Goal: Transaction & Acquisition: Purchase product/service

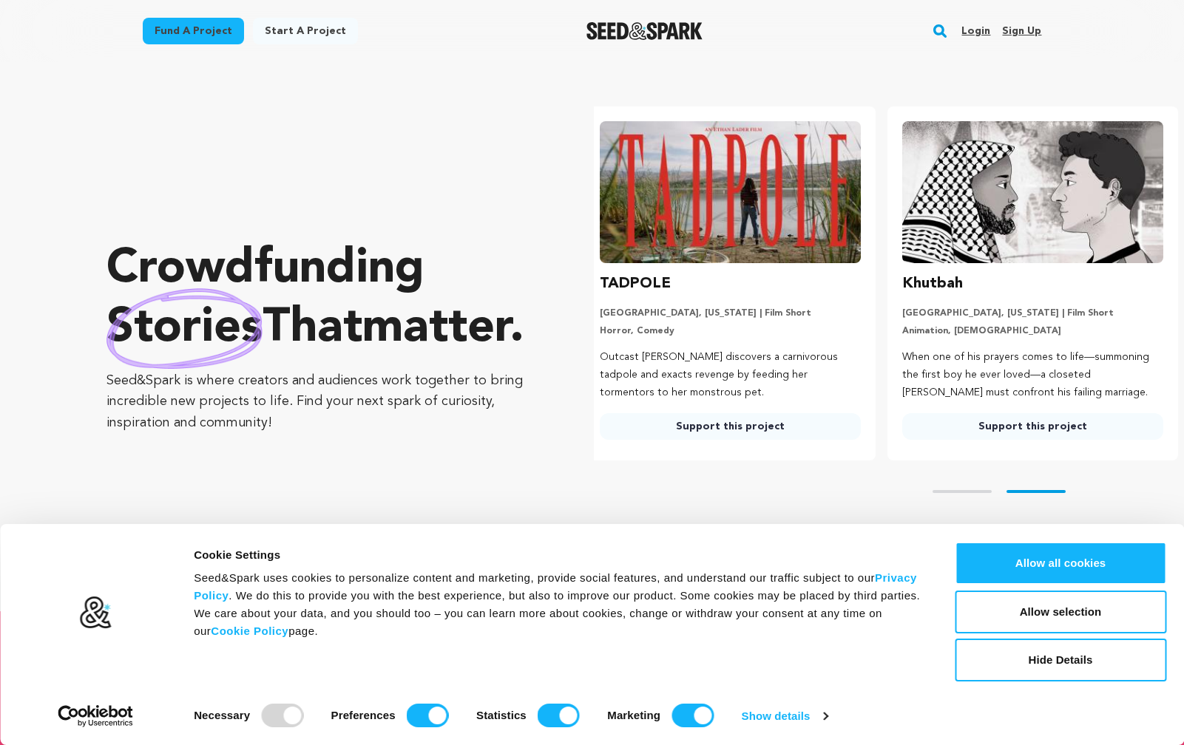
scroll to position [0, 314]
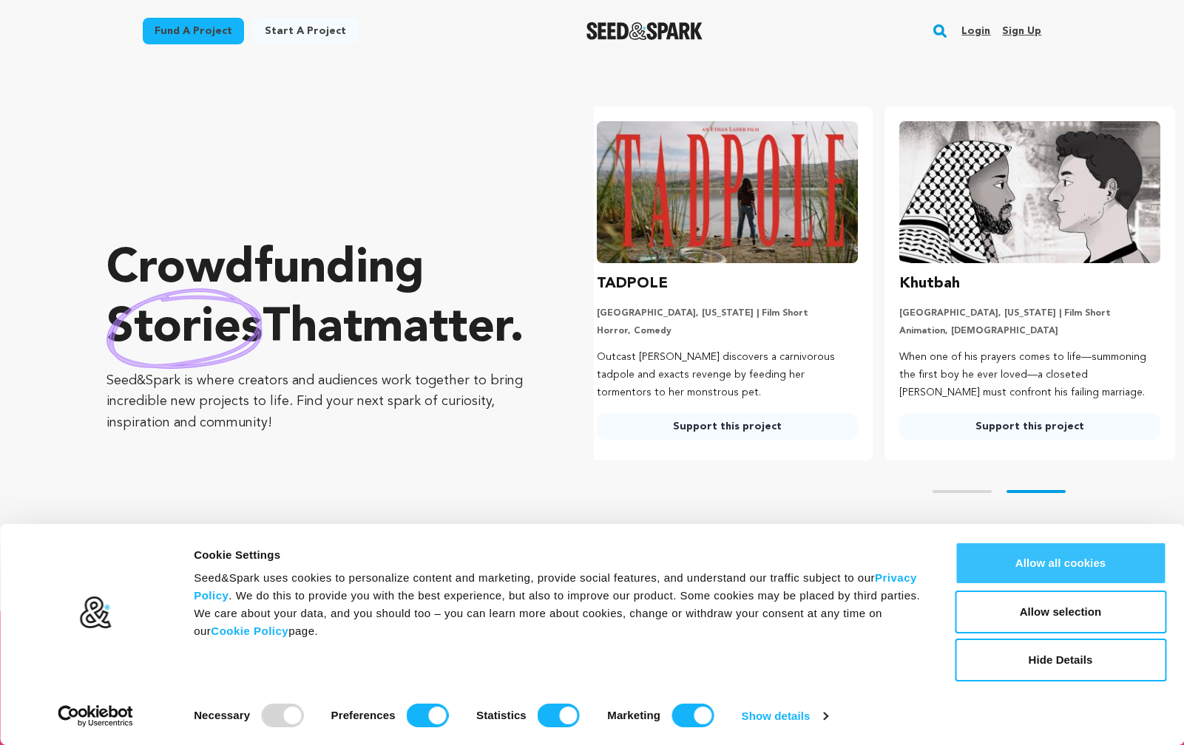
click at [1044, 569] on button "Allow all cookies" at bounding box center [1060, 563] width 211 height 43
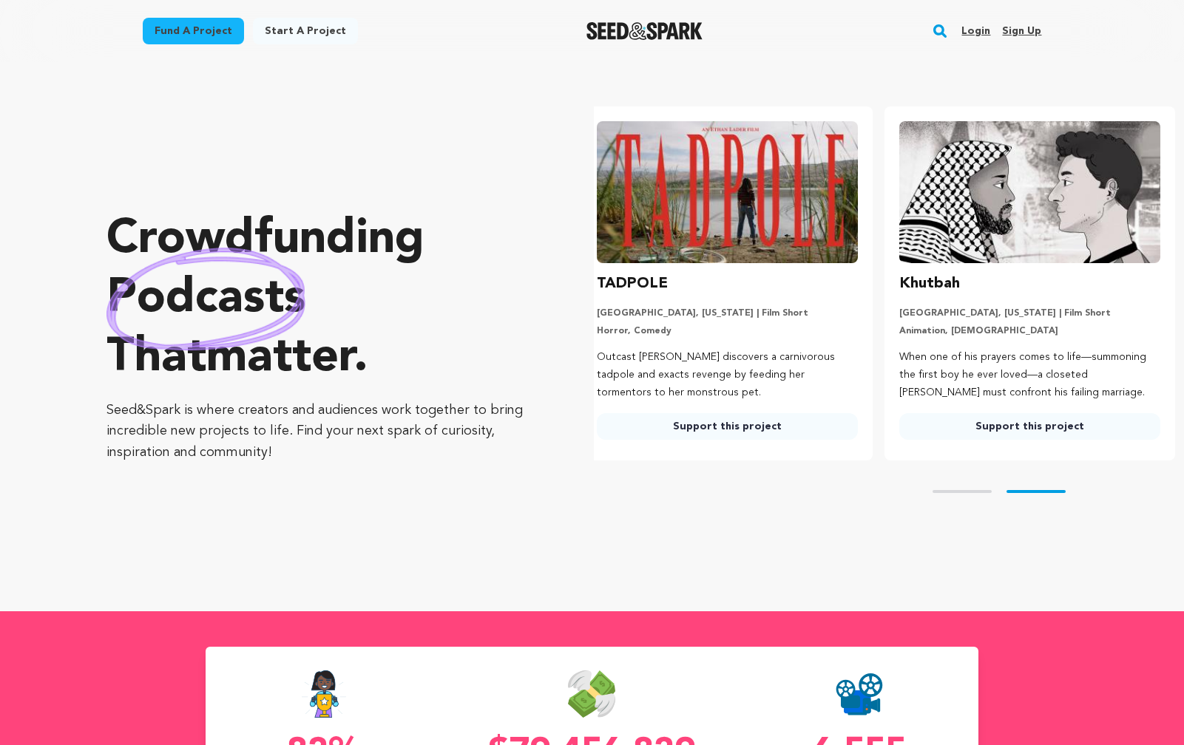
click at [199, 34] on link "Fund a project" at bounding box center [193, 31] width 101 height 27
click at [288, 30] on link "Start a project" at bounding box center [305, 31] width 105 height 27
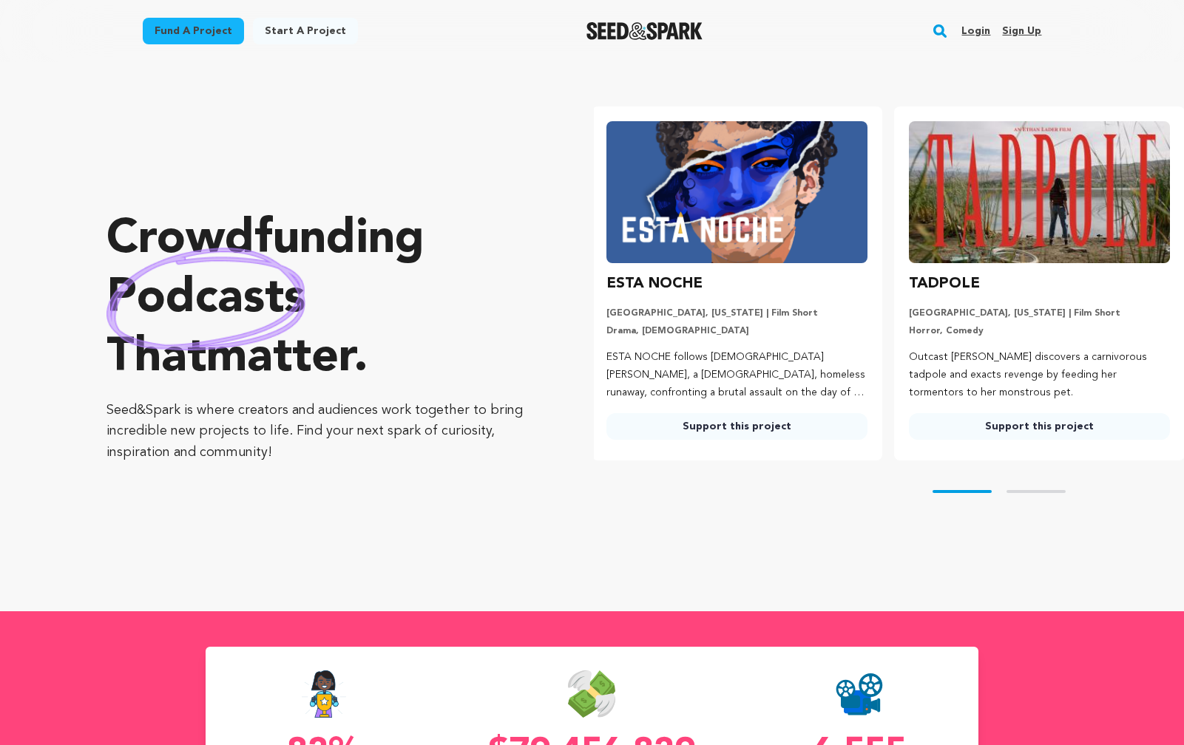
scroll to position [0, 0]
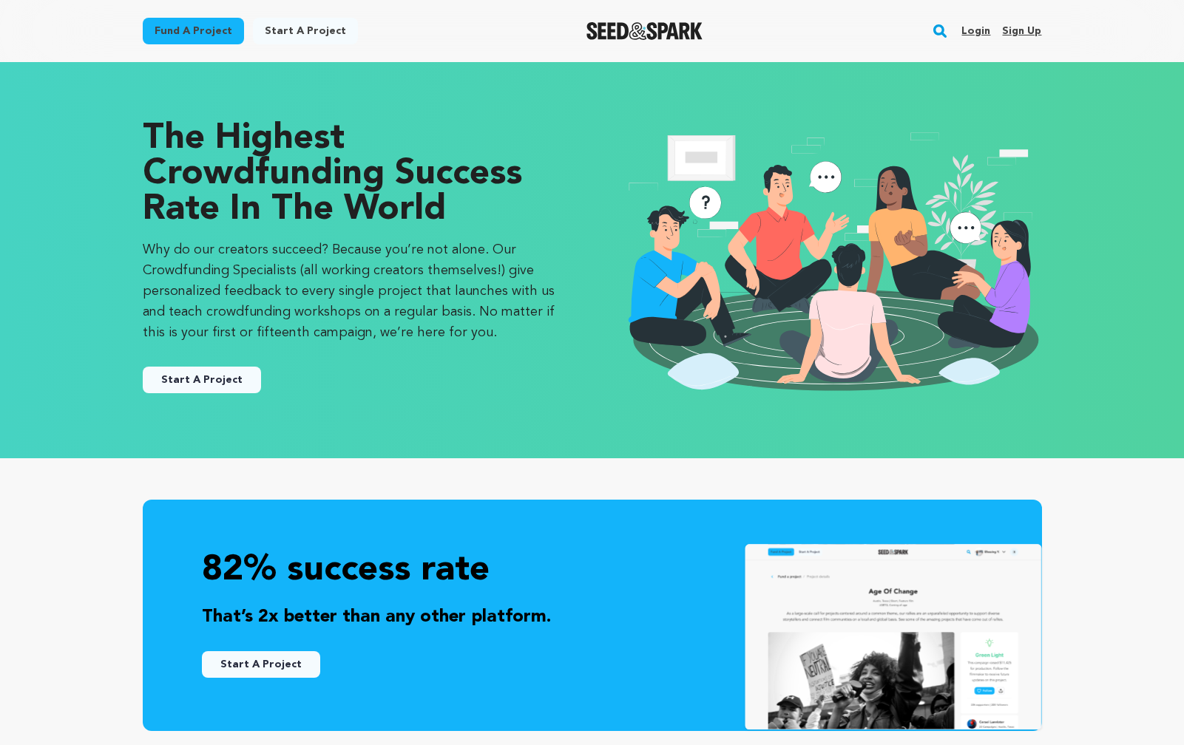
click at [219, 371] on link "Start A Project" at bounding box center [202, 380] width 118 height 27
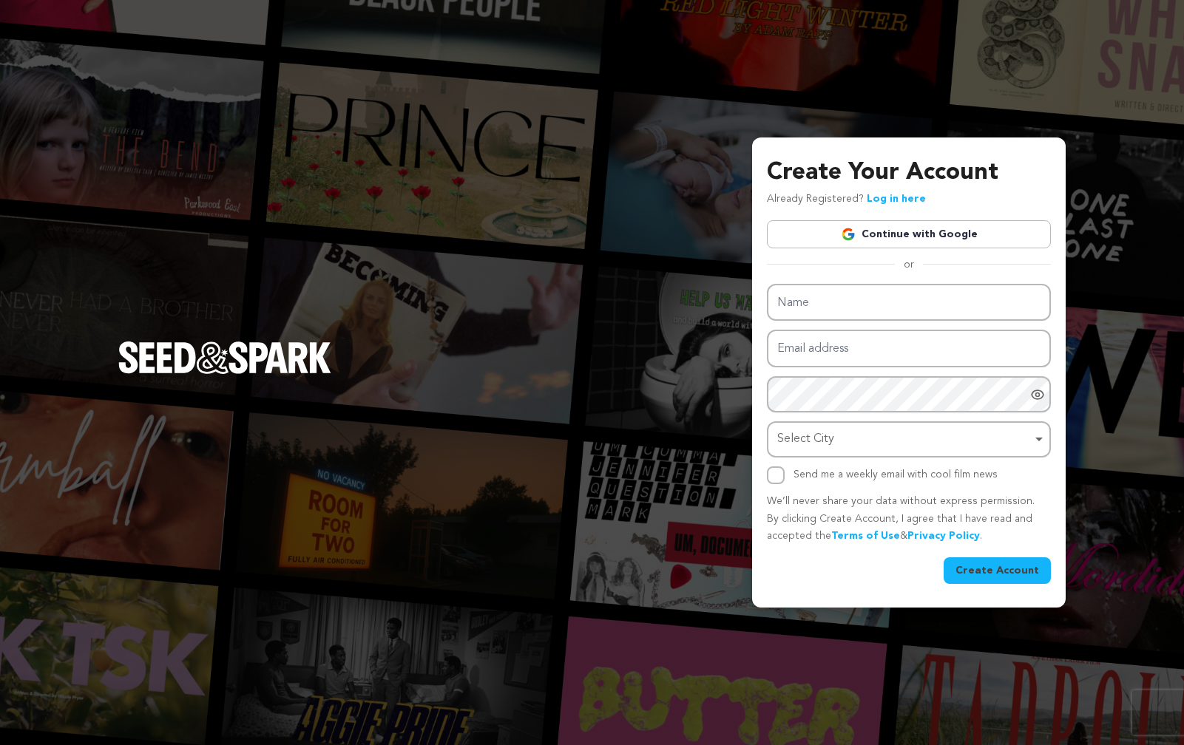
click at [536, 196] on div "Create Your Account Already Registered? Log in here Continue with Google or eyJ…" at bounding box center [592, 372] width 1184 height 745
click at [534, 197] on div "Create Your Account Already Registered? Log in here Continue with Google or eyJ…" at bounding box center [592, 372] width 1184 height 745
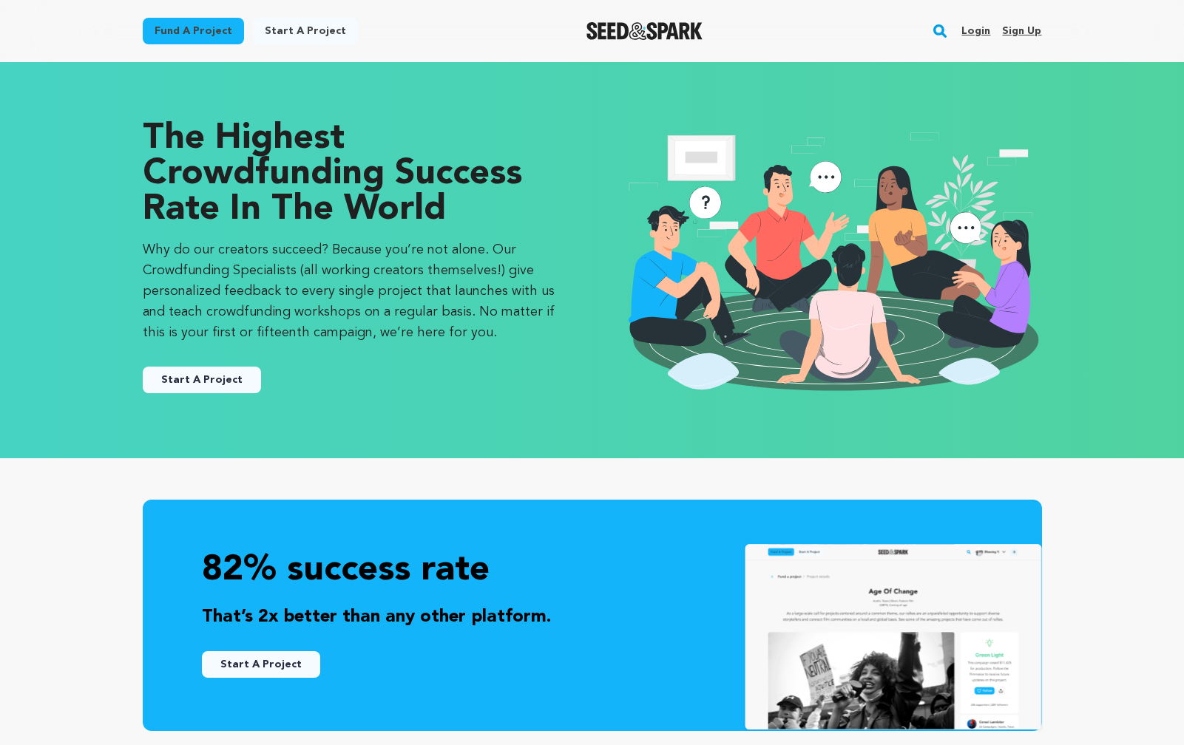
click at [178, 30] on link "Fund a project" at bounding box center [193, 31] width 101 height 27
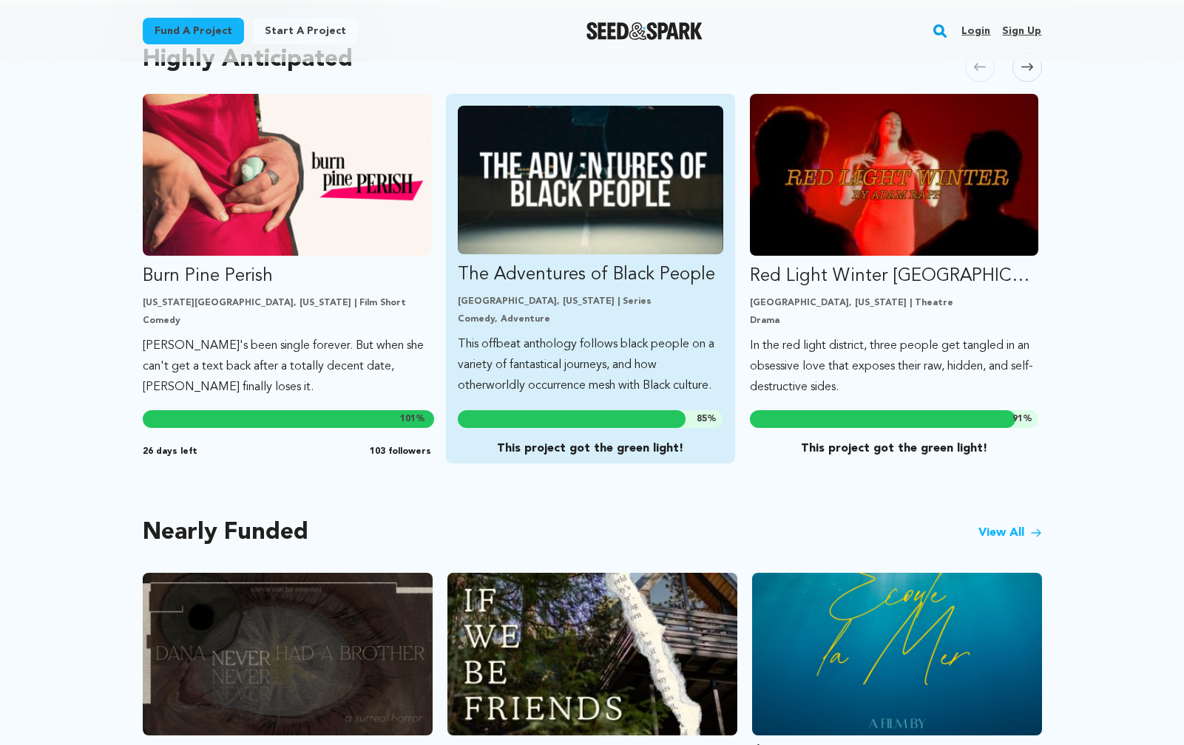
scroll to position [825, 0]
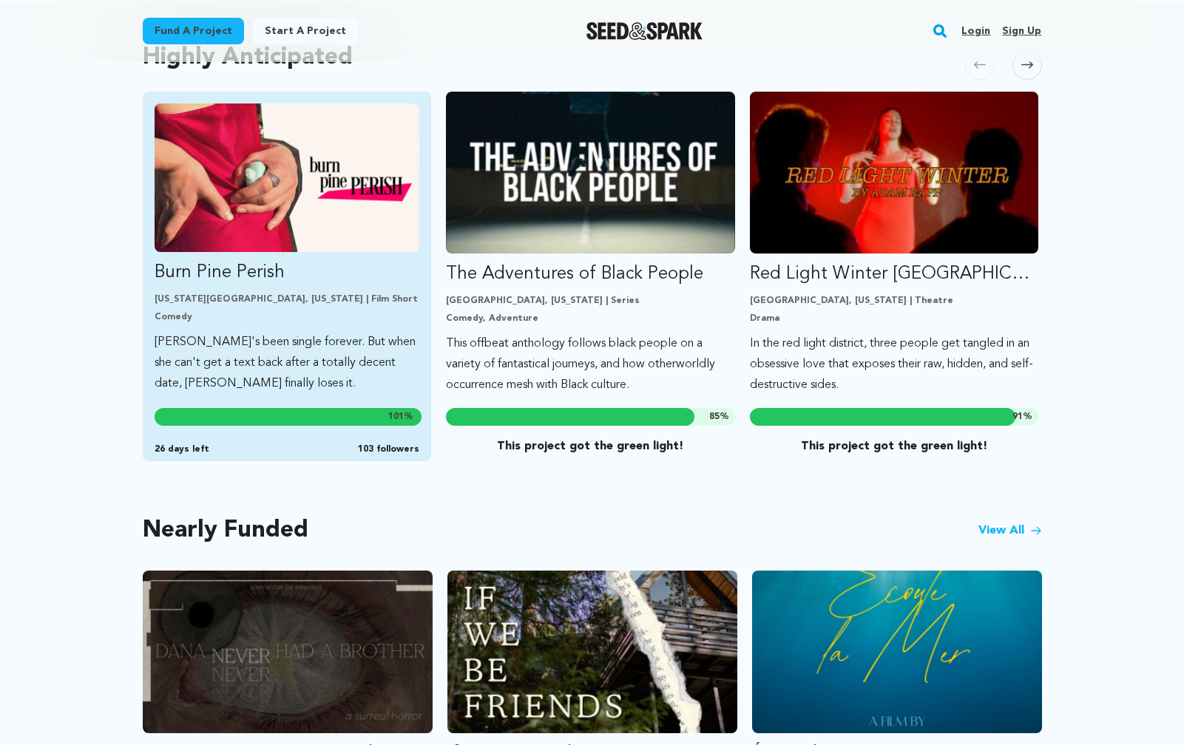
click at [337, 266] on p "Burn Pine Perish" at bounding box center [287, 273] width 265 height 24
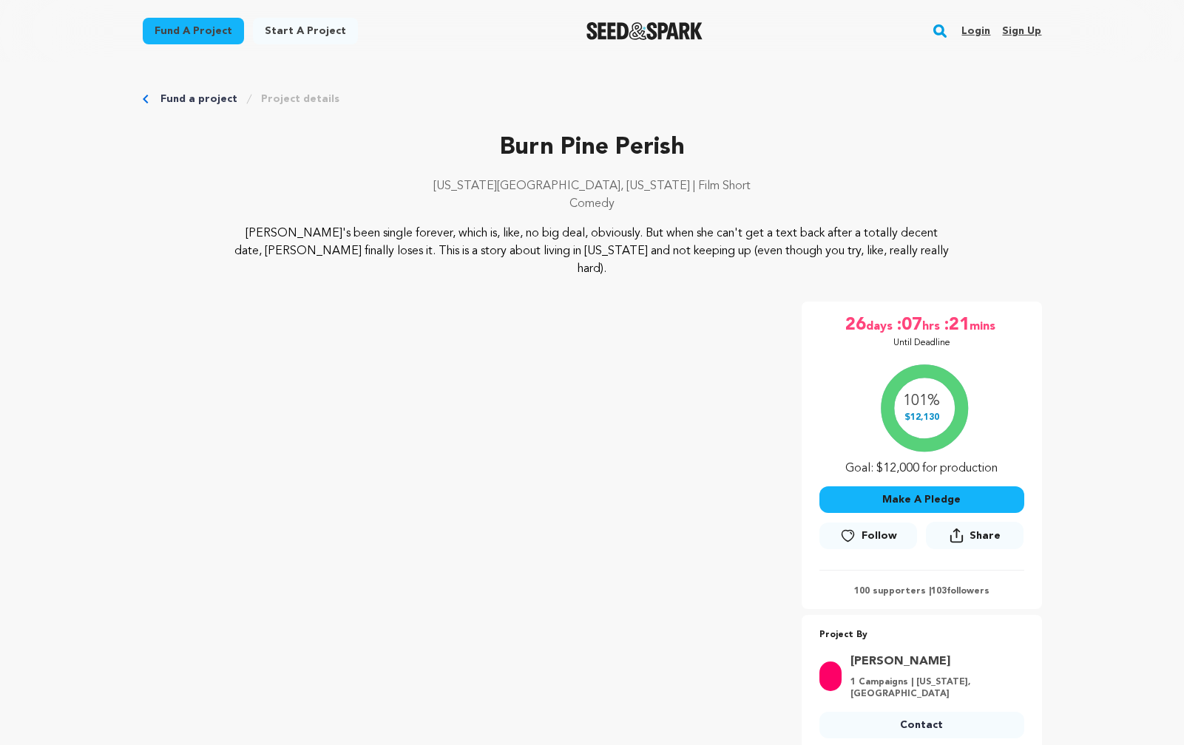
click at [174, 98] on link "Fund a project" at bounding box center [198, 99] width 77 height 15
click at [145, 101] on icon "Breadcrumb" at bounding box center [145, 99] width 5 height 9
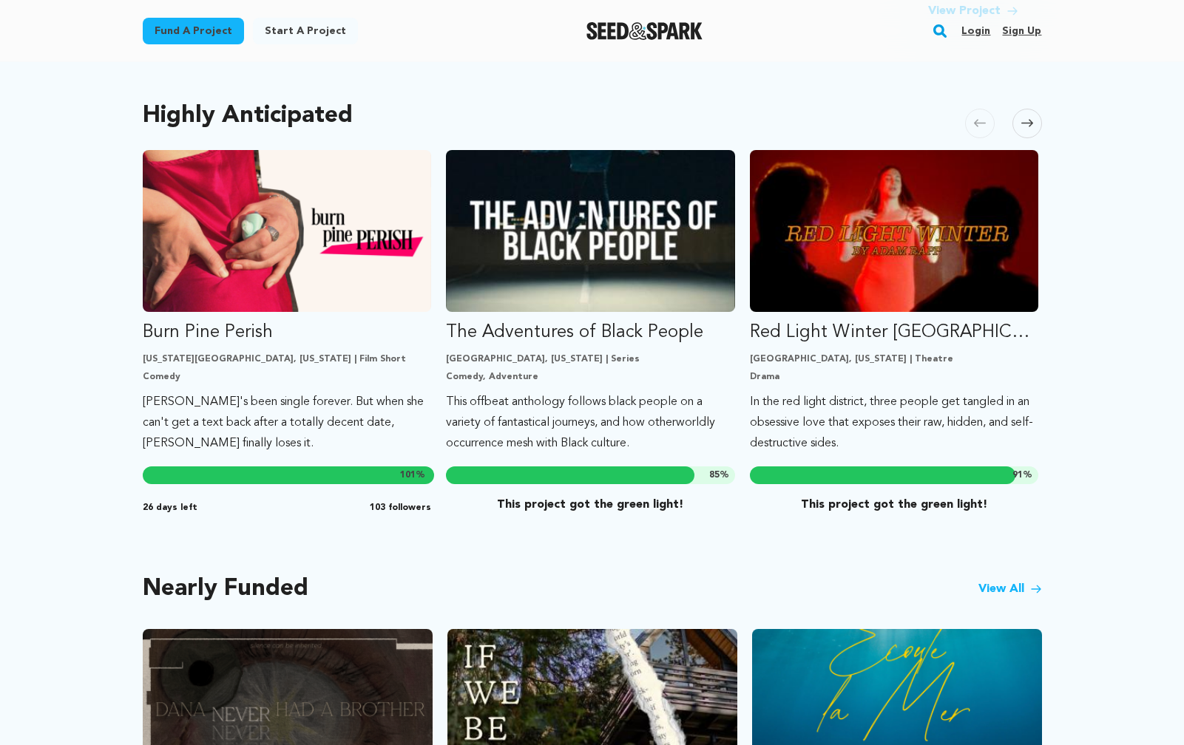
scroll to position [818, 0]
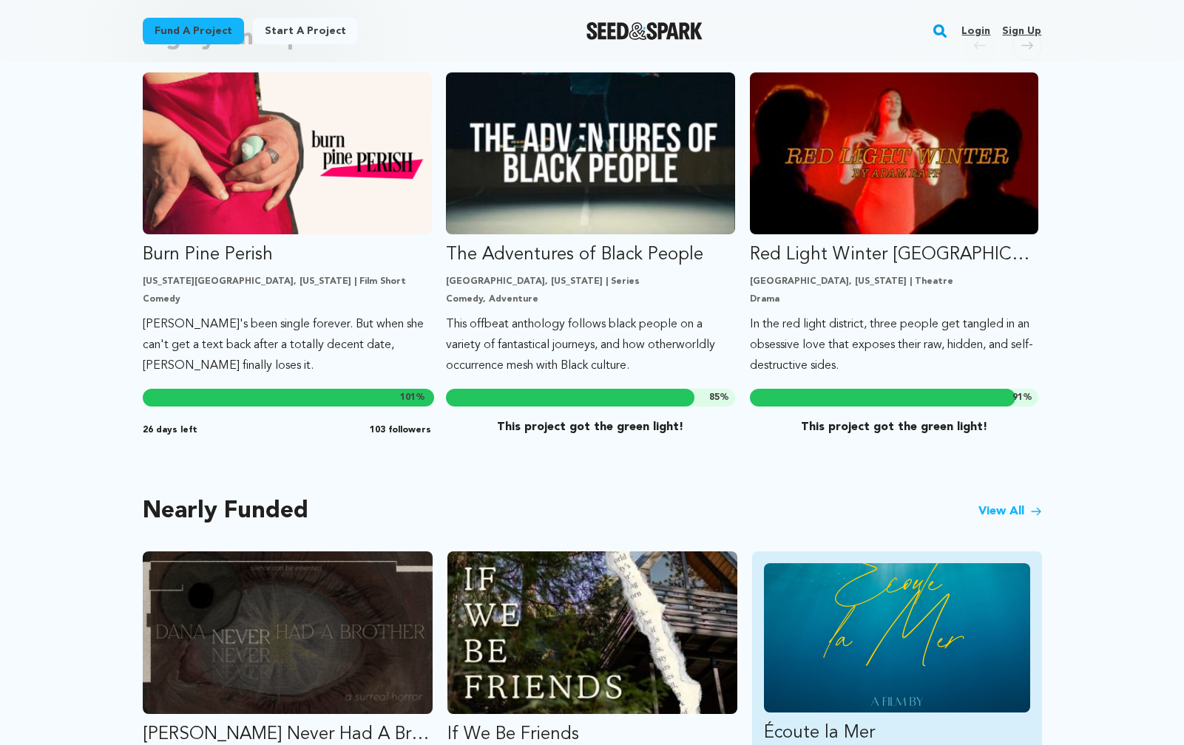
scroll to position [853, 0]
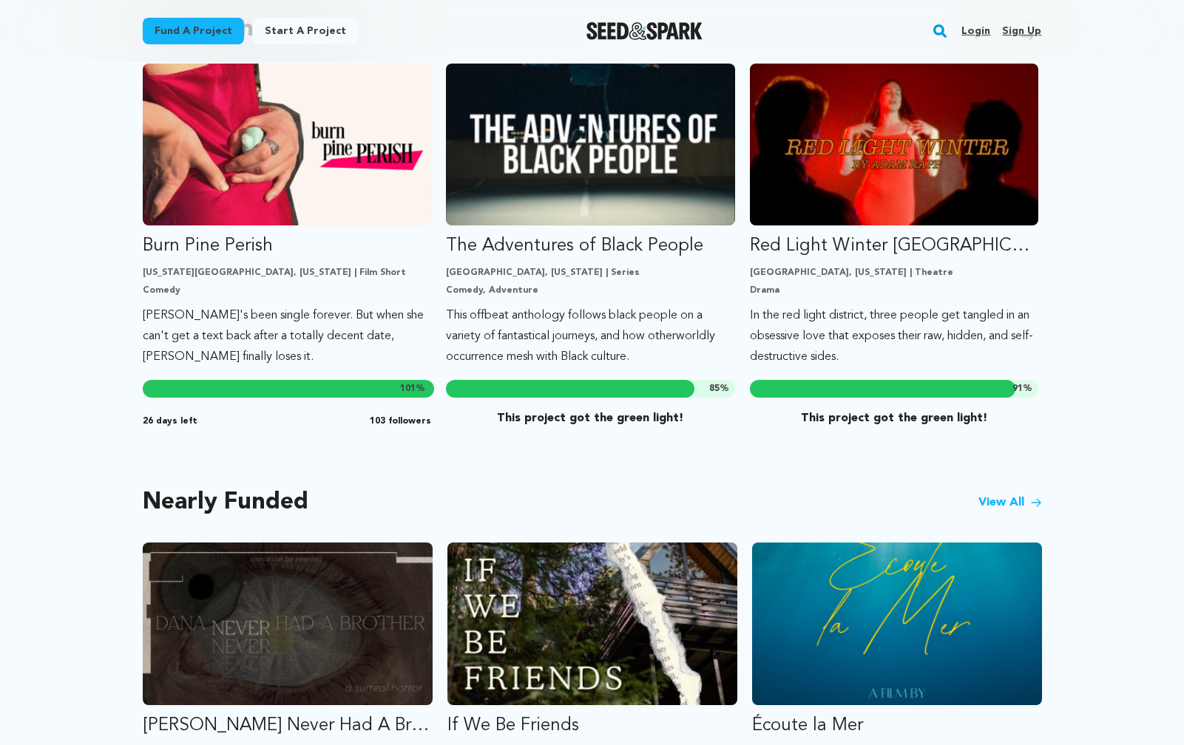
click at [1018, 494] on link "View All" at bounding box center [1010, 503] width 64 height 18
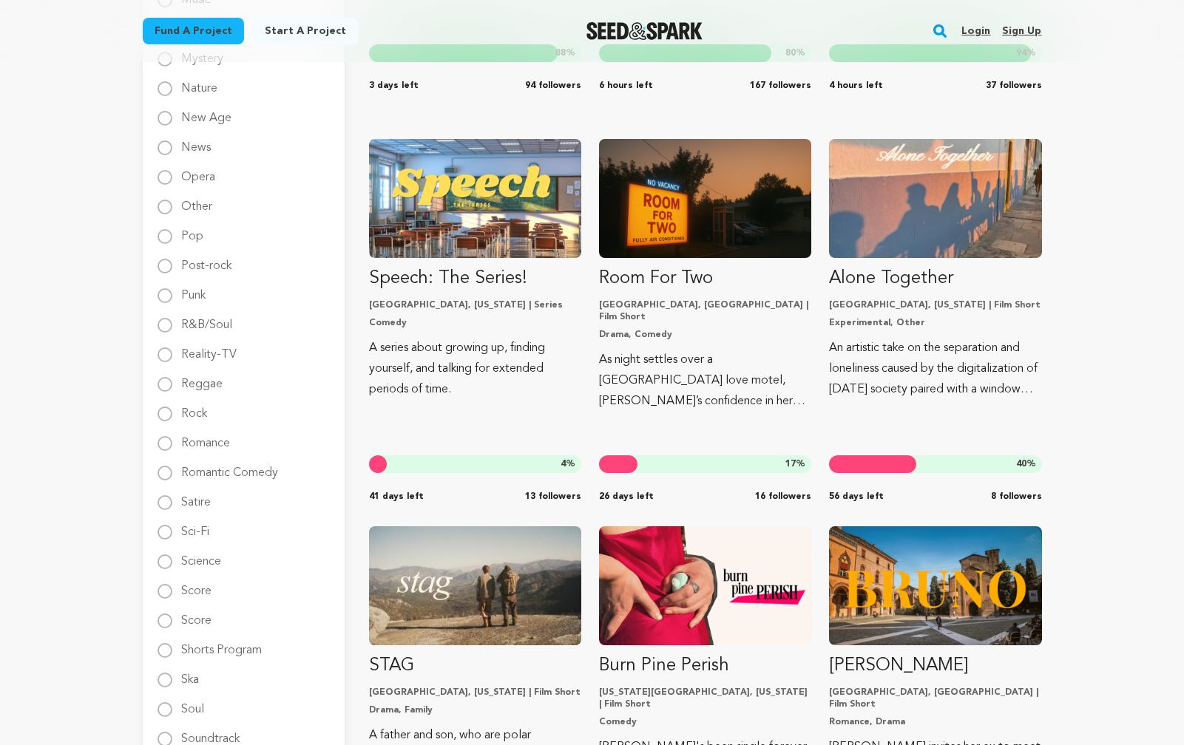
scroll to position [1701, 0]
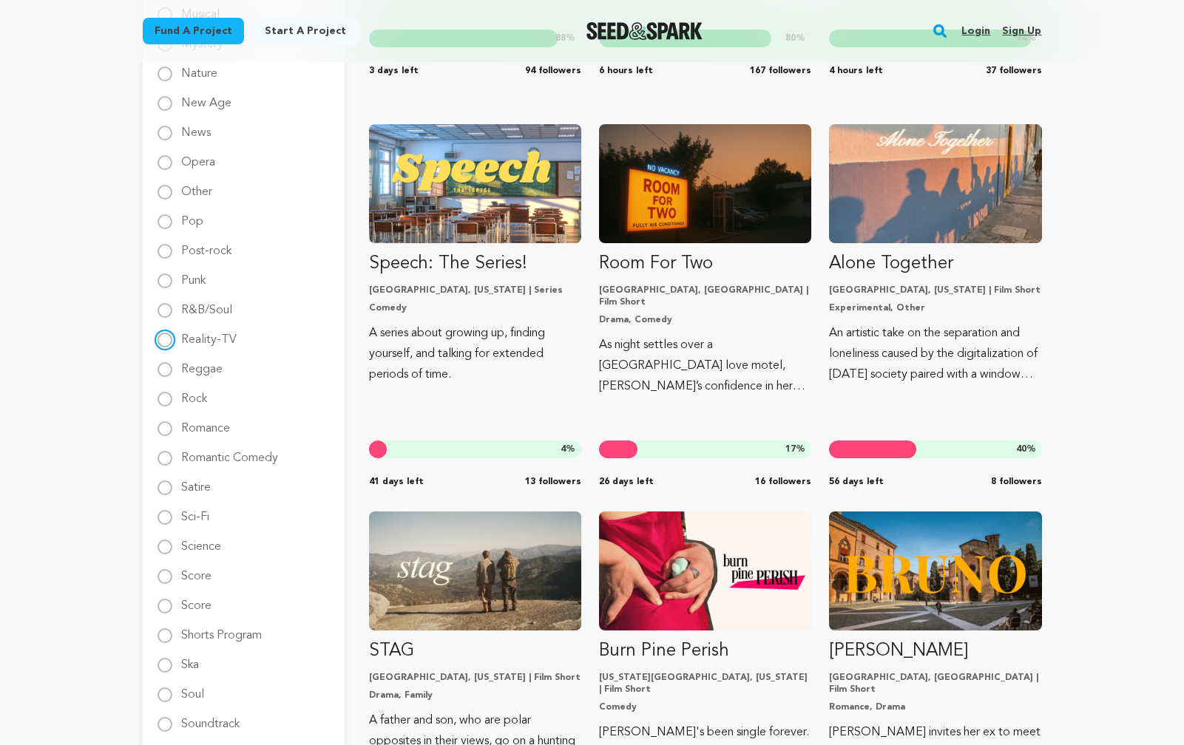
click at [166, 340] on input "Reality-TV" at bounding box center [164, 340] width 15 height 15
radio input "true"
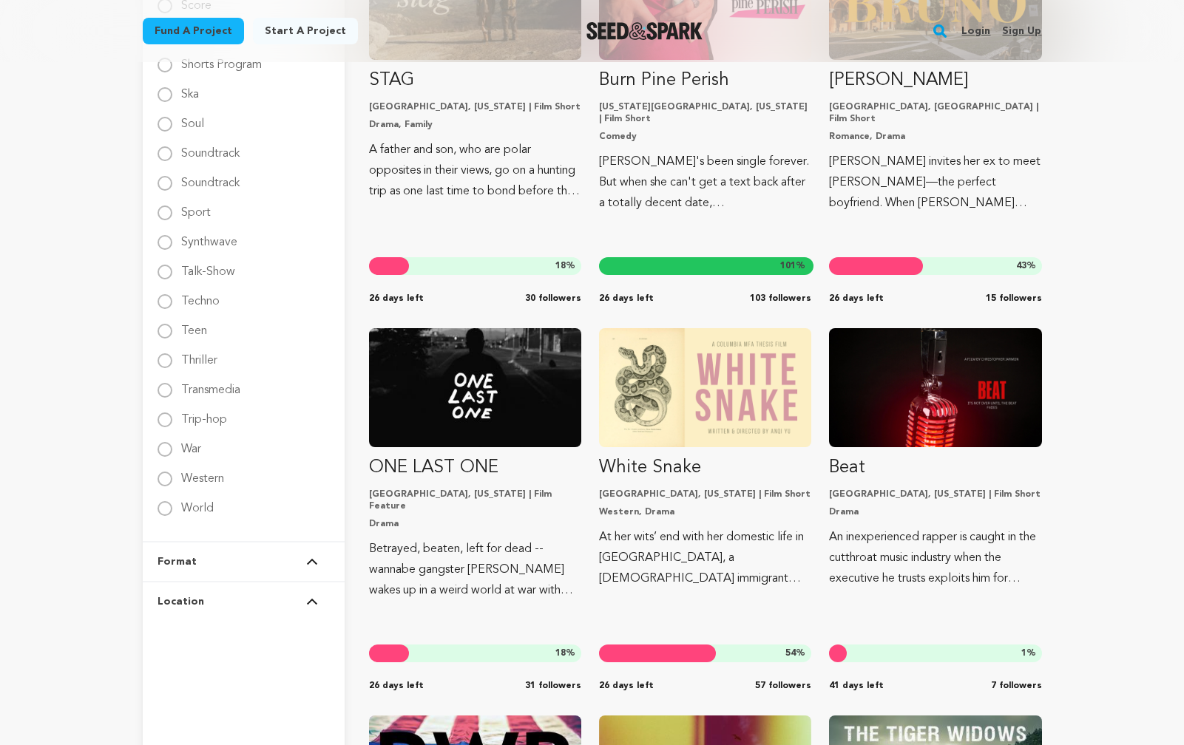
scroll to position [2367, 0]
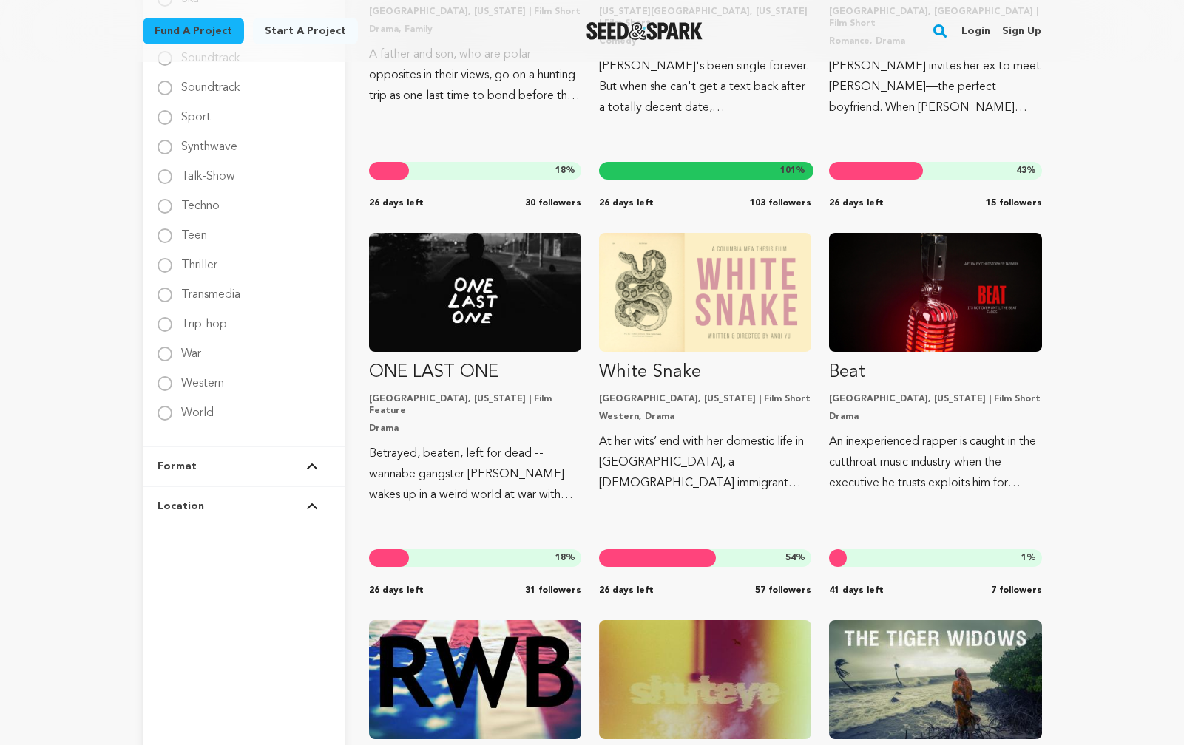
click at [313, 464] on img at bounding box center [312, 466] width 12 height 7
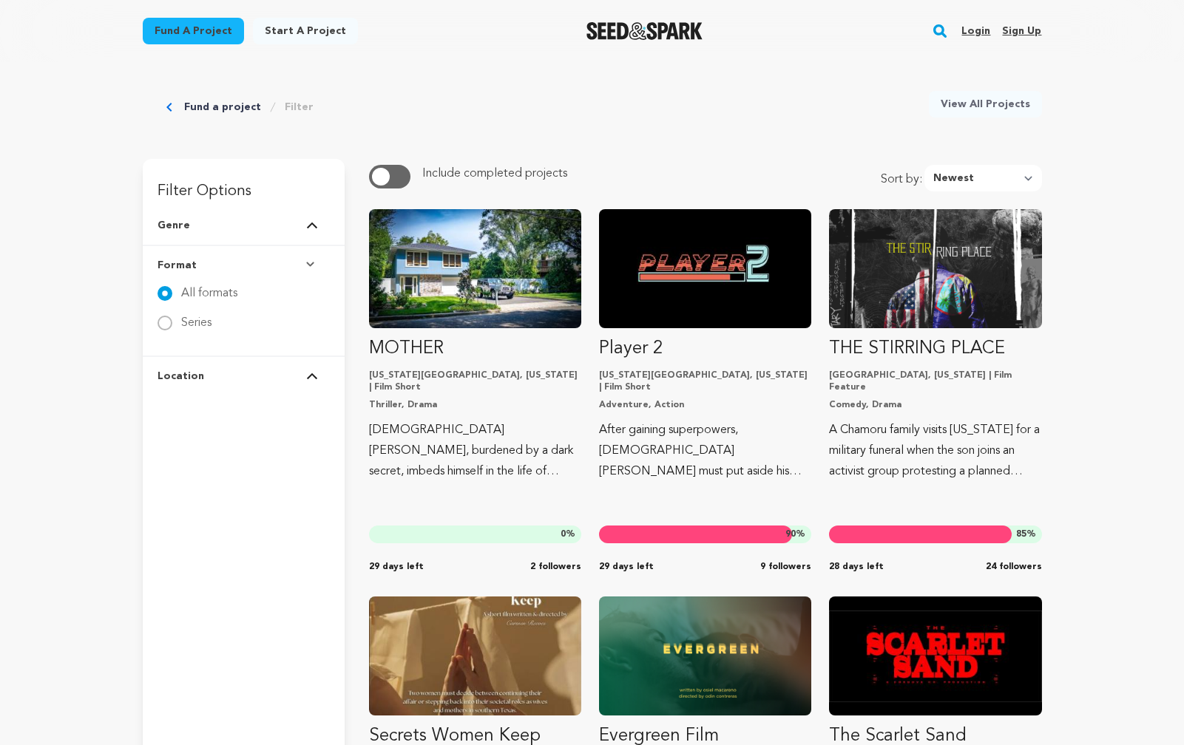
scroll to position [0, 0]
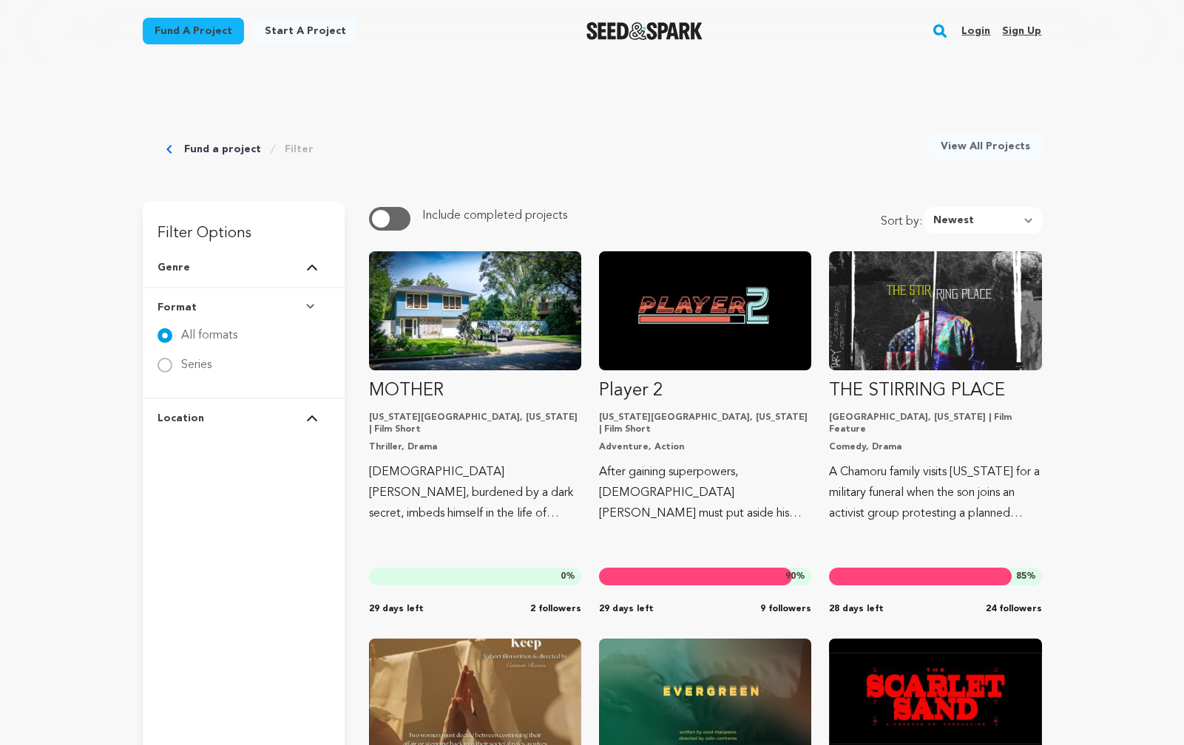
click at [315, 307] on img at bounding box center [312, 307] width 12 height 7
click at [195, 368] on label "Series" at bounding box center [196, 359] width 30 height 24
click at [172, 368] on input "Series" at bounding box center [164, 365] width 15 height 15
radio input "true"
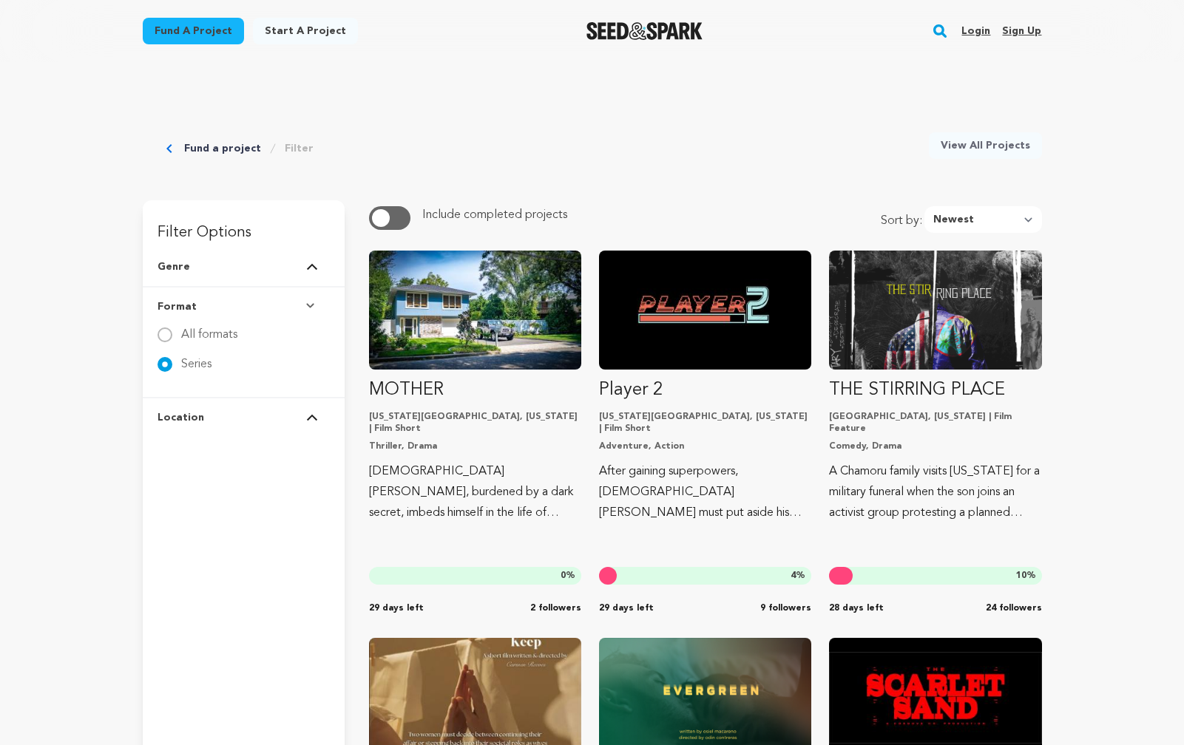
click at [199, 336] on label "All formats" at bounding box center [209, 329] width 56 height 24
click at [172, 336] on input "All formats" at bounding box center [164, 335] width 15 height 15
radio input "true"
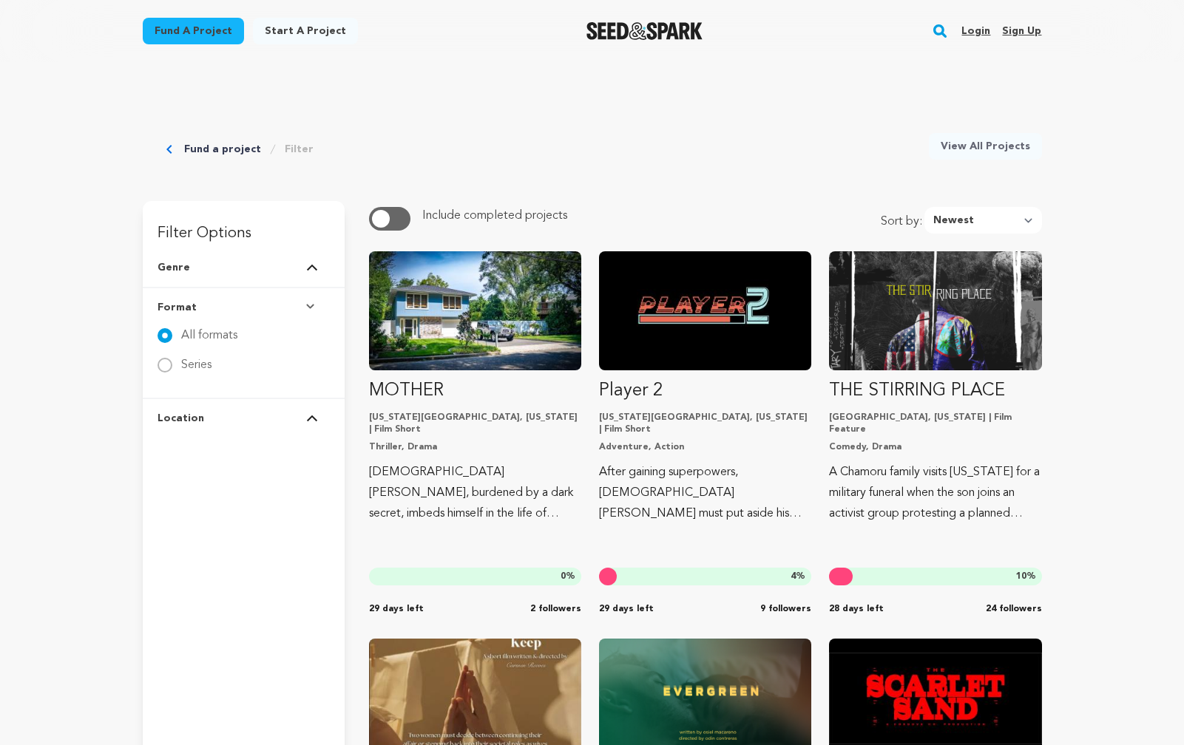
scroll to position [1, 0]
click at [313, 265] on img at bounding box center [312, 266] width 12 height 7
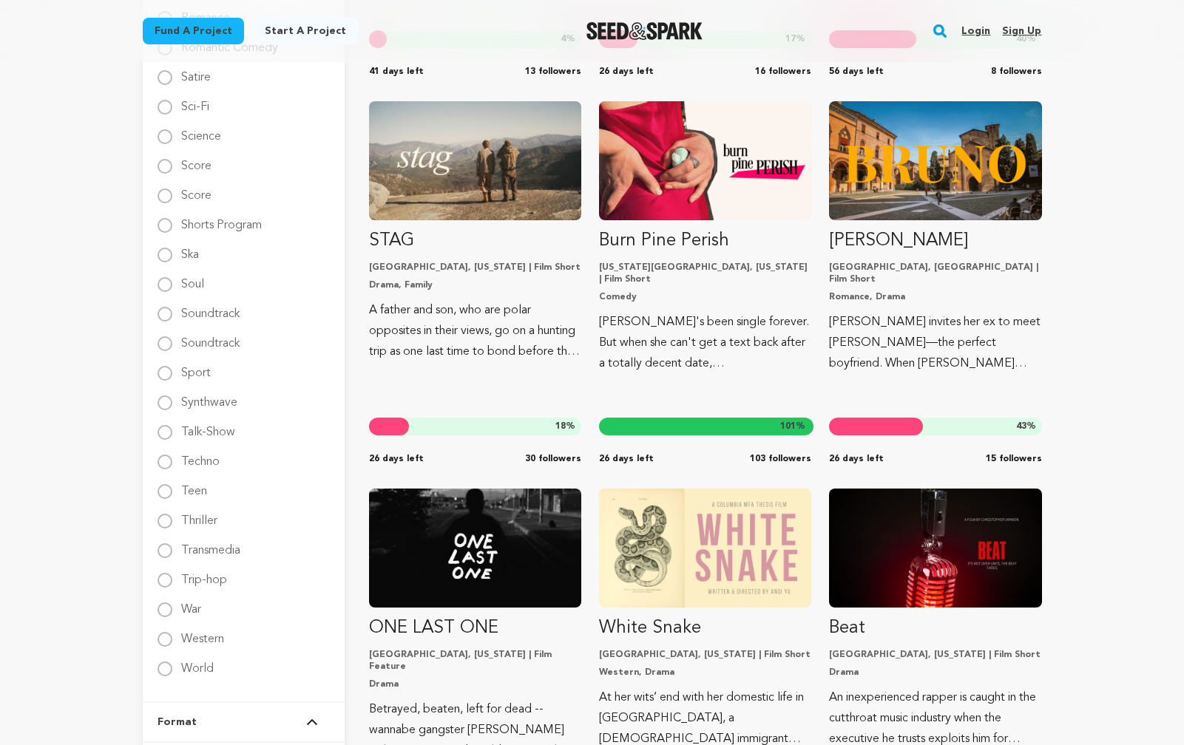
scroll to position [2297, 0]
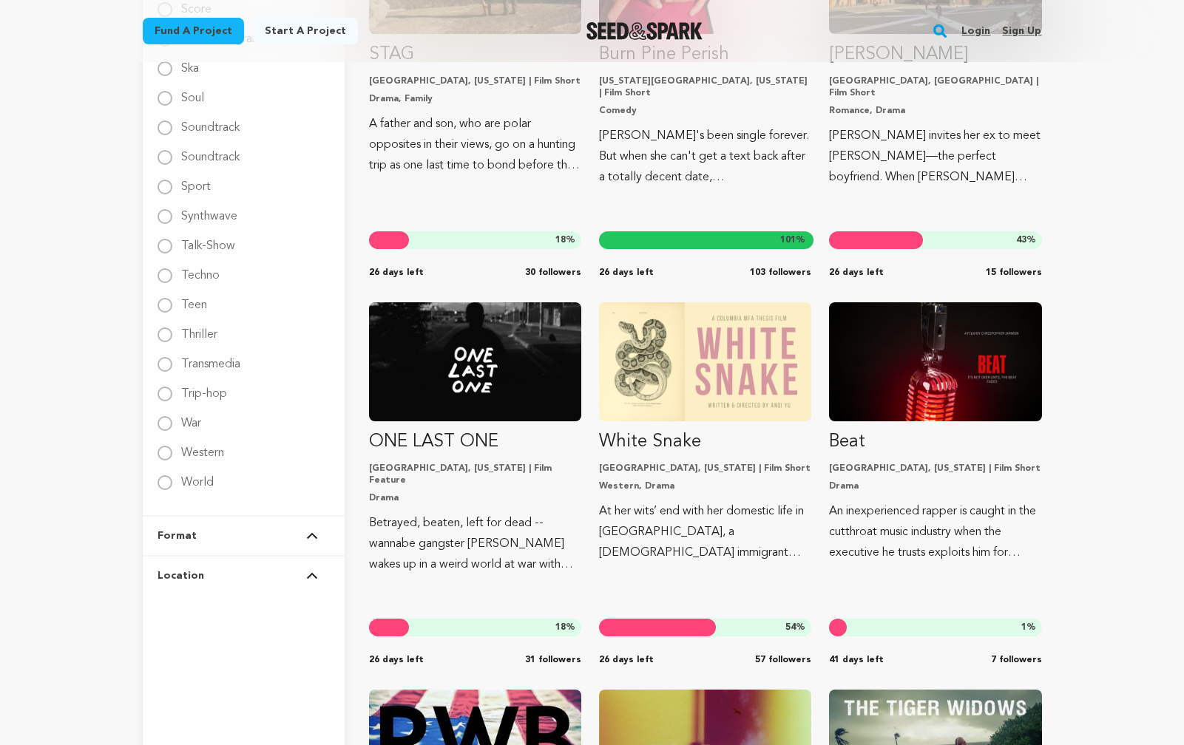
click at [315, 580] on button "Location" at bounding box center [243, 576] width 172 height 38
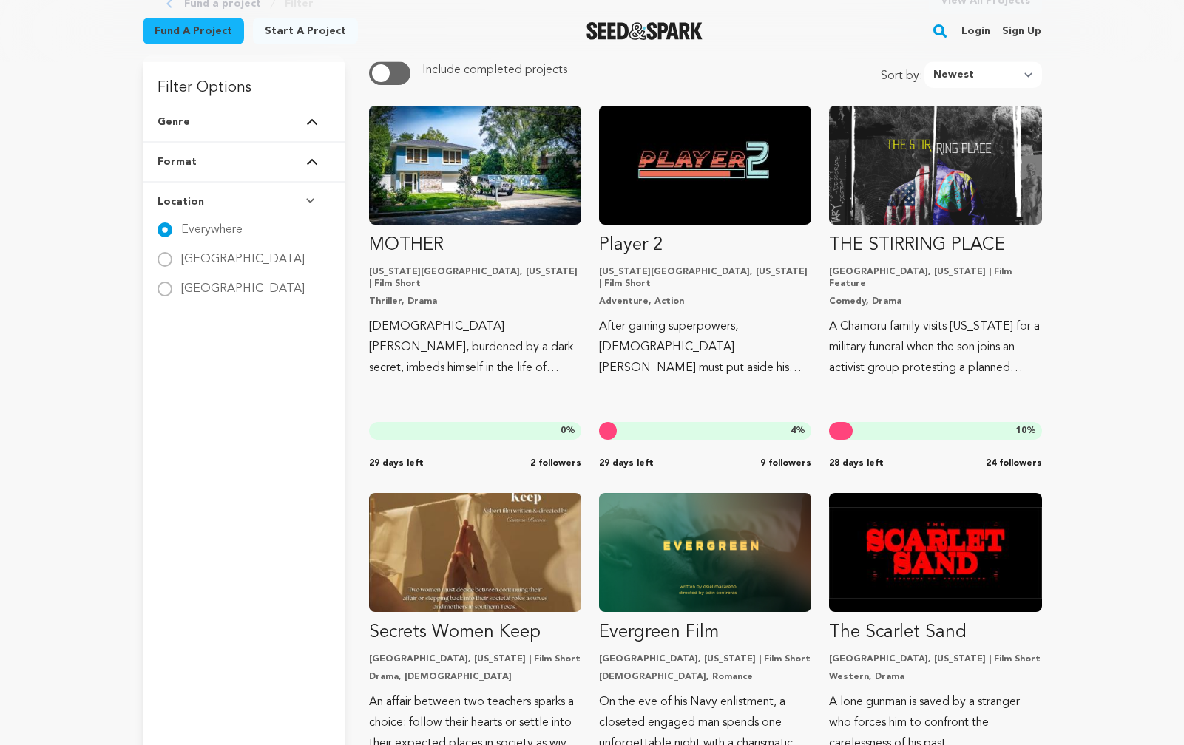
scroll to position [0, 0]
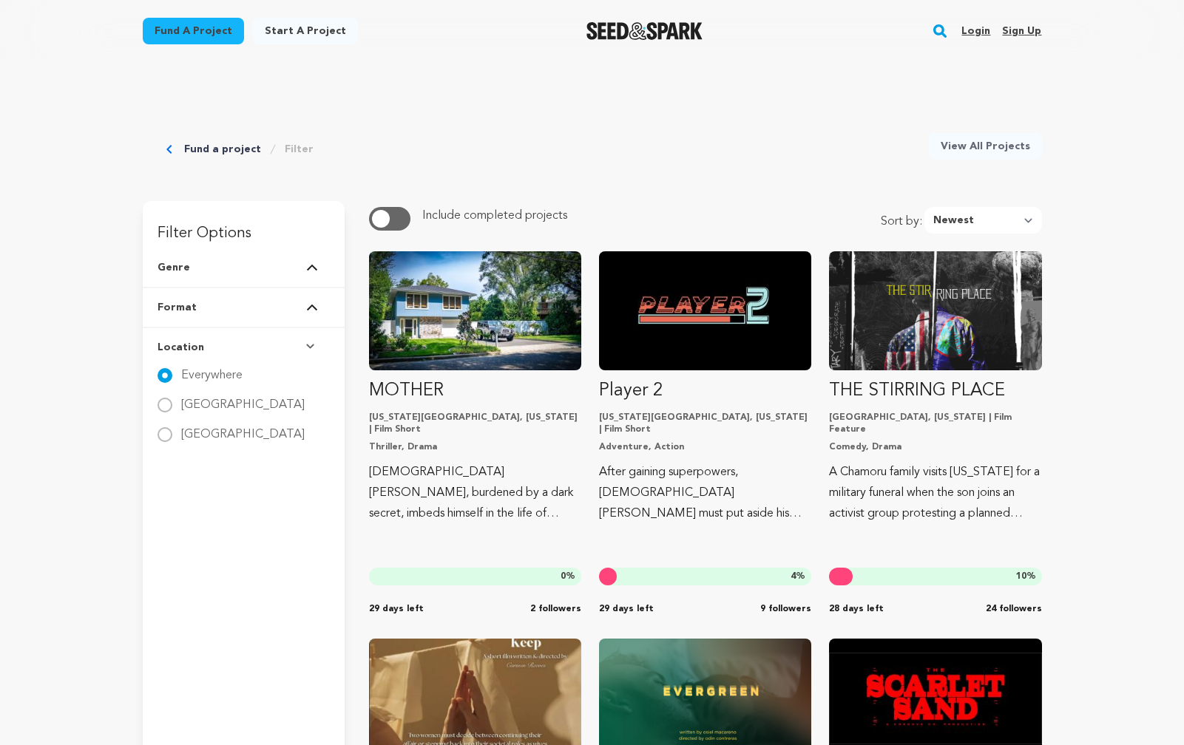
click at [316, 311] on img at bounding box center [312, 307] width 12 height 7
click at [203, 365] on label "Series" at bounding box center [196, 359] width 30 height 24
click at [172, 365] on input "Series" at bounding box center [164, 365] width 15 height 15
radio input "true"
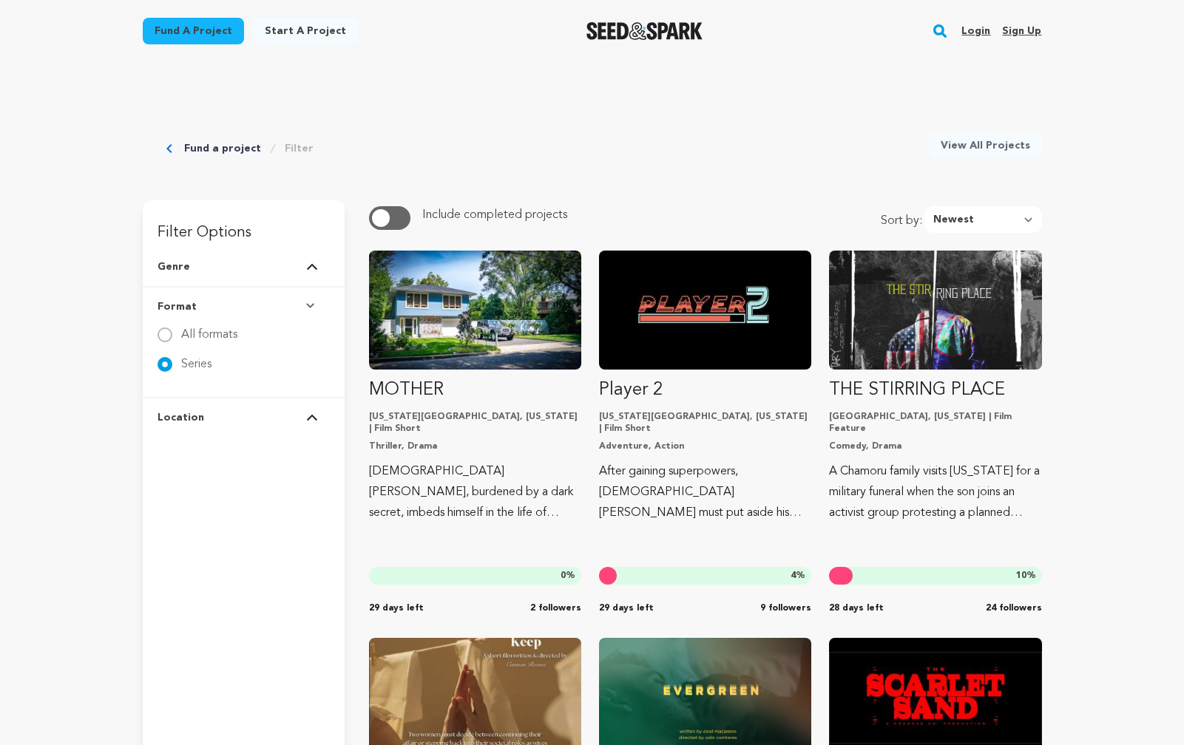
click at [203, 333] on label "All formats" at bounding box center [209, 329] width 56 height 24
click at [172, 333] on input "All formats" at bounding box center [164, 335] width 15 height 15
radio input "true"
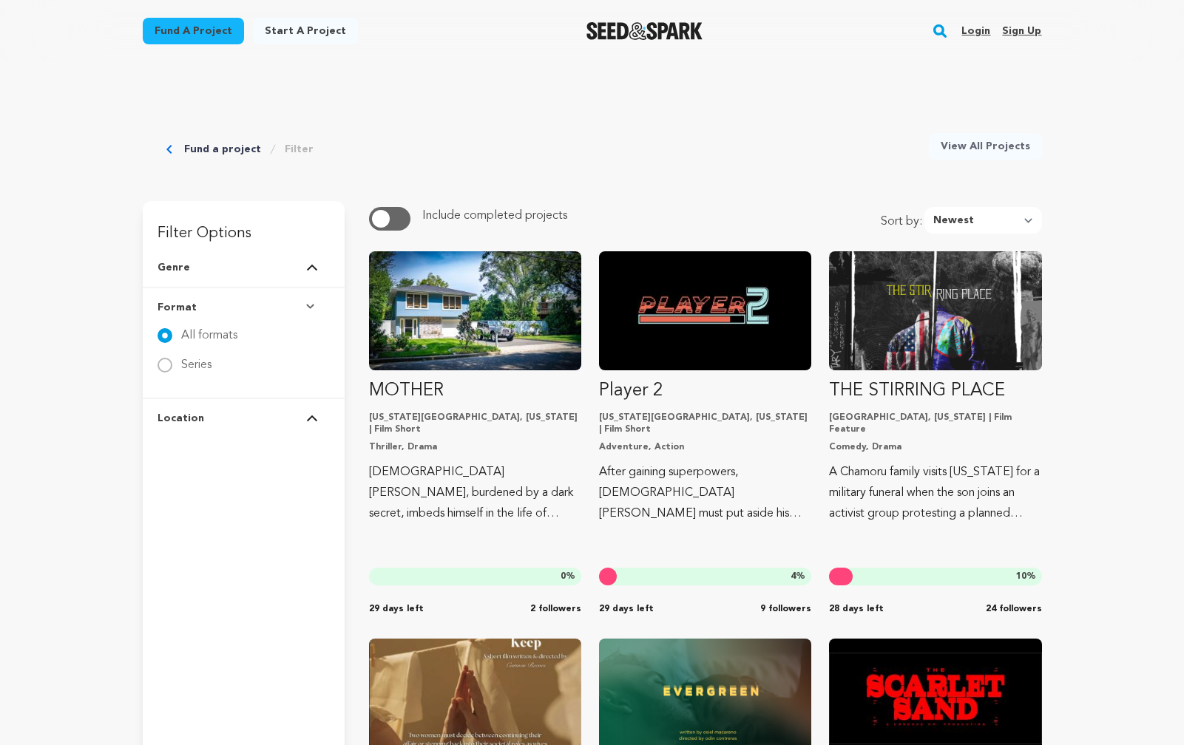
click at [314, 265] on img at bounding box center [312, 267] width 12 height 7
